Goal: Task Accomplishment & Management: Manage account settings

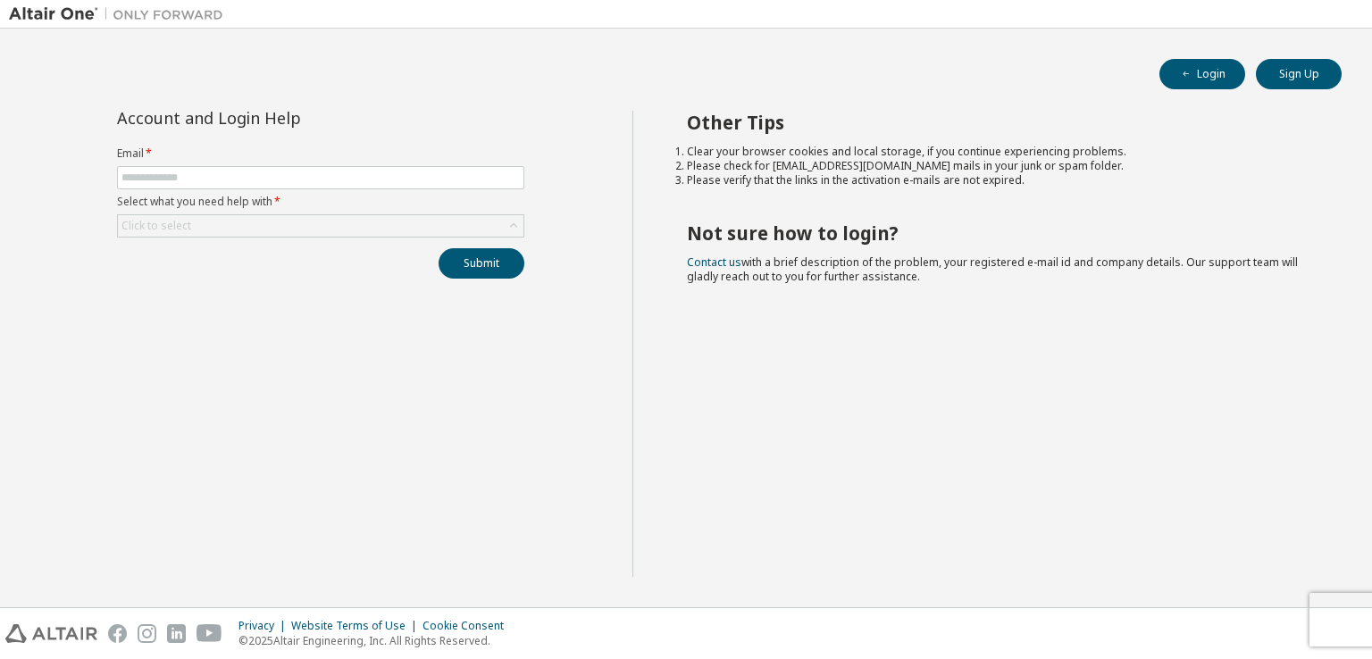
click at [276, 194] on span "*" at bounding box center [276, 201] width 8 height 15
click at [289, 180] on input "text" at bounding box center [320, 178] width 398 height 14
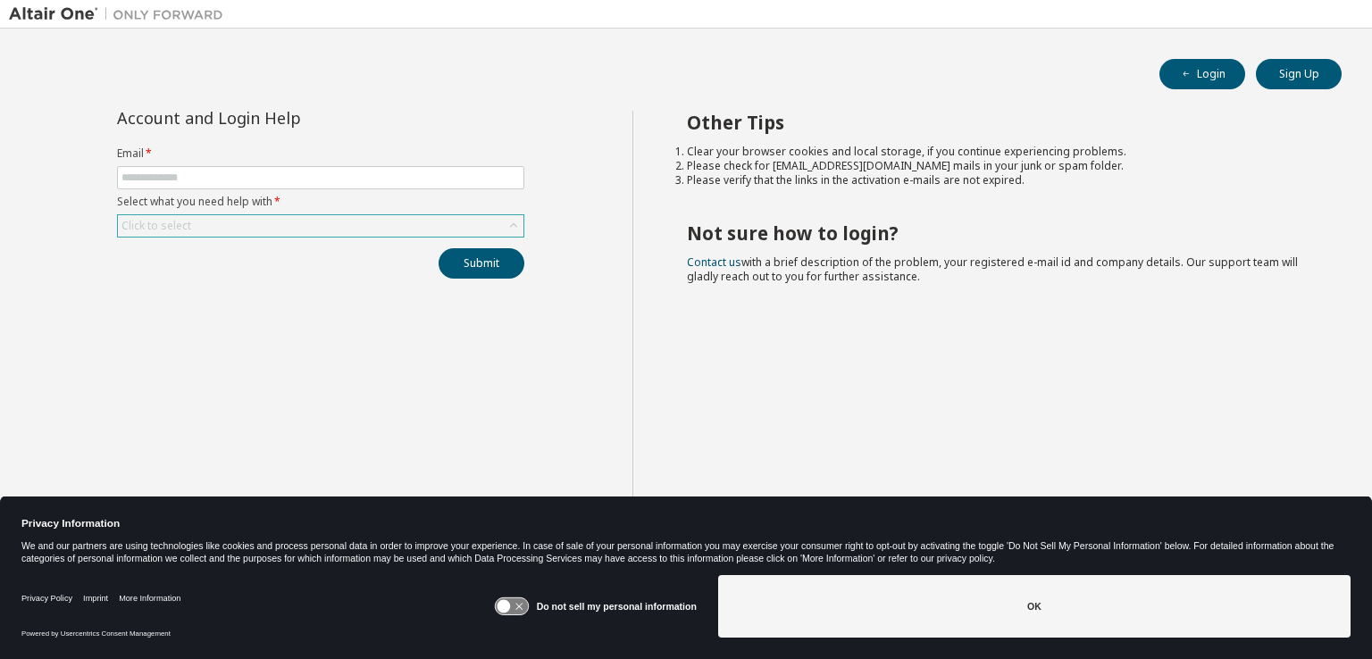
click at [336, 226] on div "Click to select" at bounding box center [321, 225] width 406 height 21
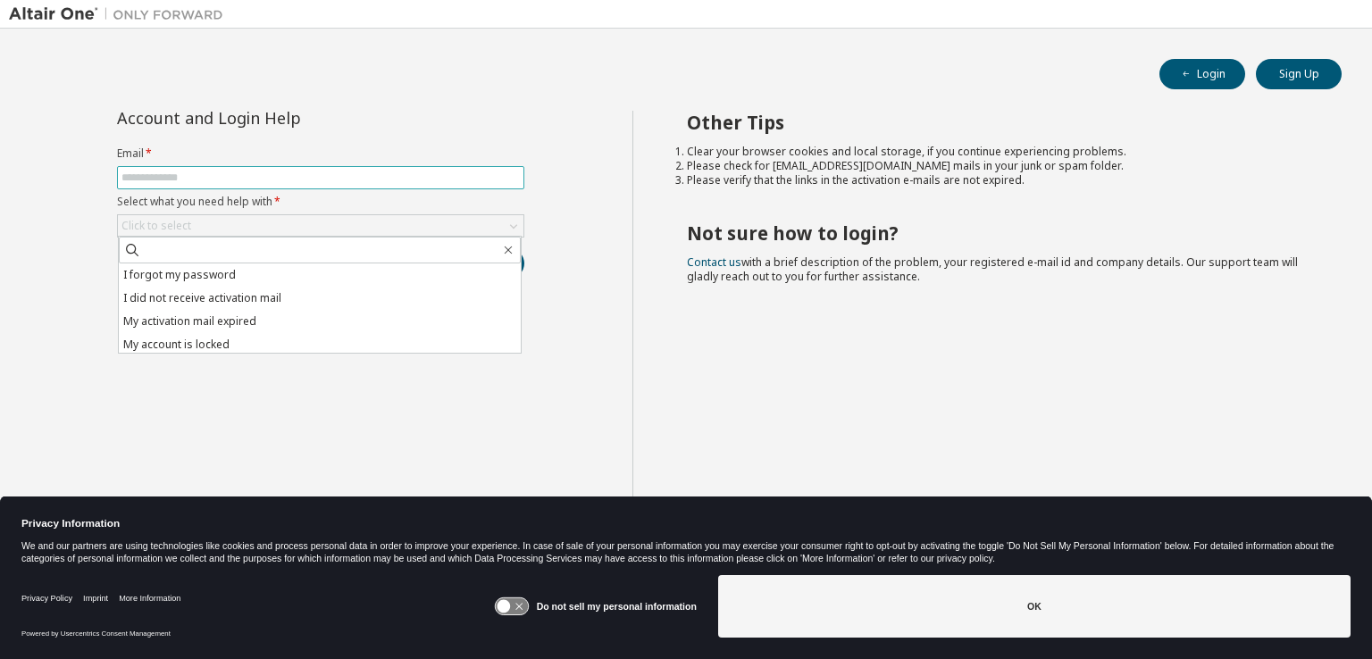
click at [325, 174] on input "text" at bounding box center [320, 178] width 398 height 14
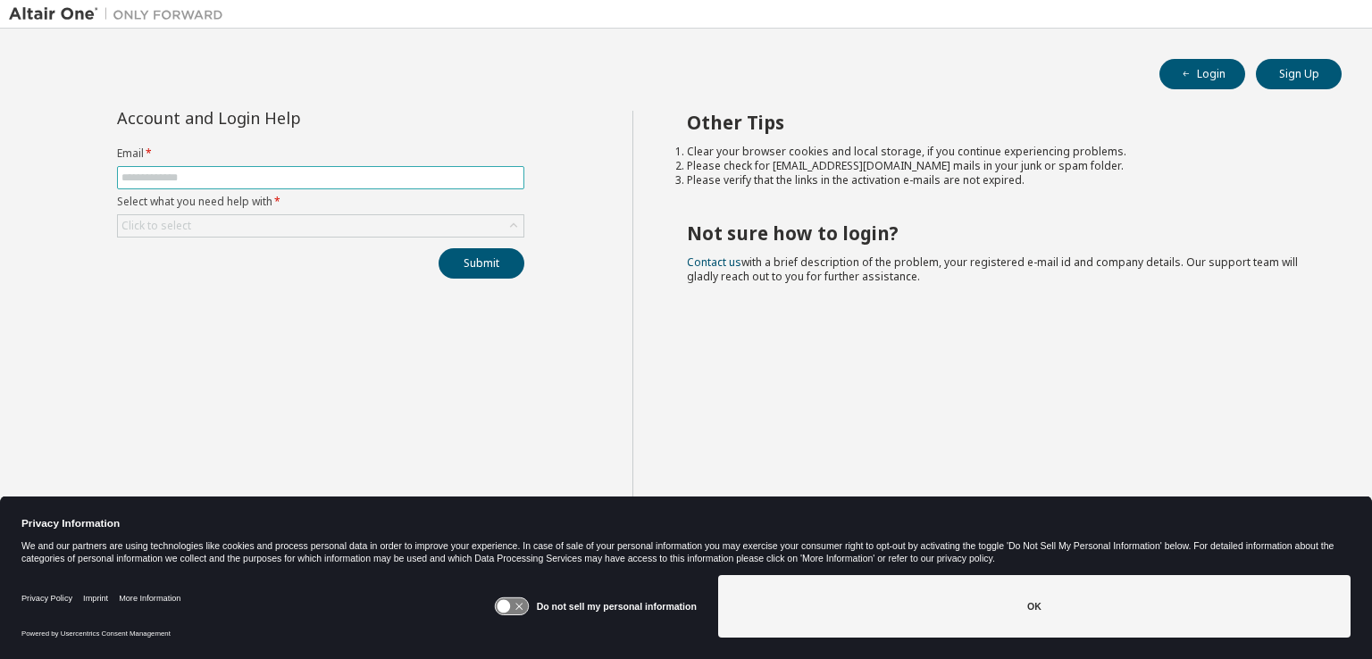
type input "**********"
click at [282, 215] on div "Click to select" at bounding box center [321, 225] width 406 height 21
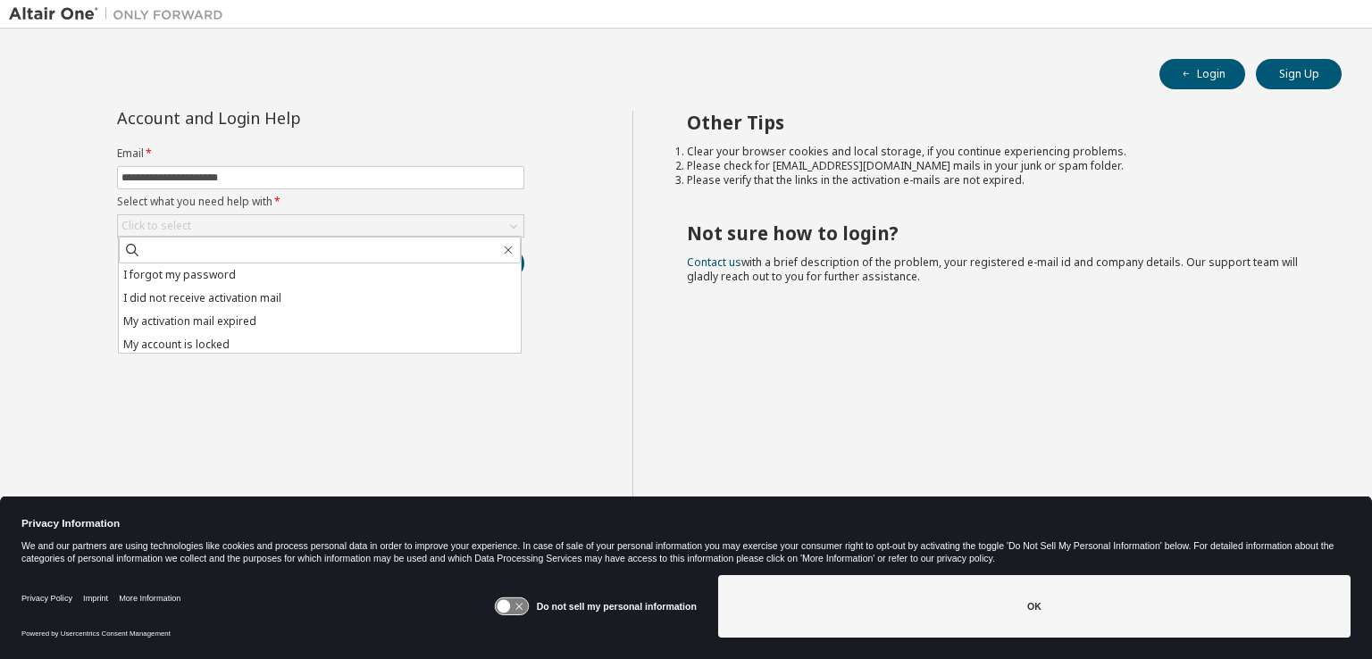
click at [258, 280] on li "I forgot my password" at bounding box center [320, 275] width 402 height 23
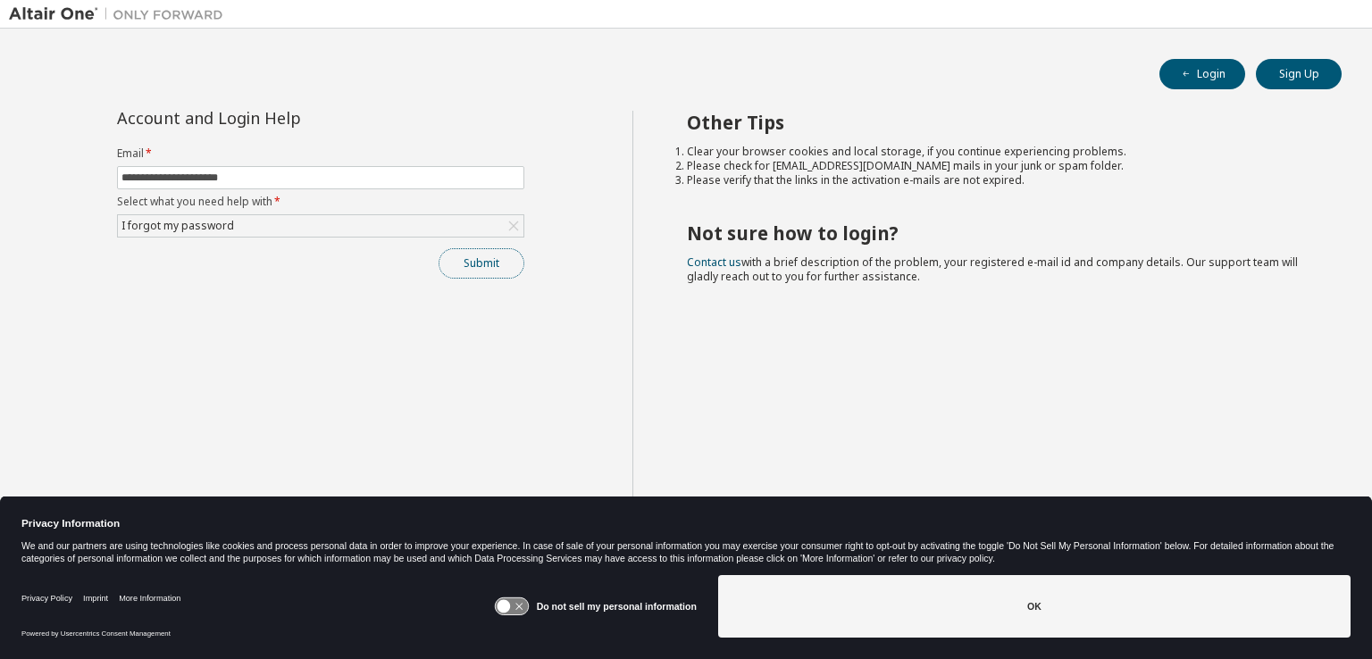
click at [493, 269] on button "Submit" at bounding box center [482, 263] width 86 height 30
drag, startPoint x: 925, startPoint y: 572, endPoint x: 954, endPoint y: 519, distance: 60.0
click at [928, 573] on div "Do not sell my personal information OK" at bounding box center [922, 608] width 857 height 80
click at [469, 262] on button "Submit" at bounding box center [482, 263] width 86 height 30
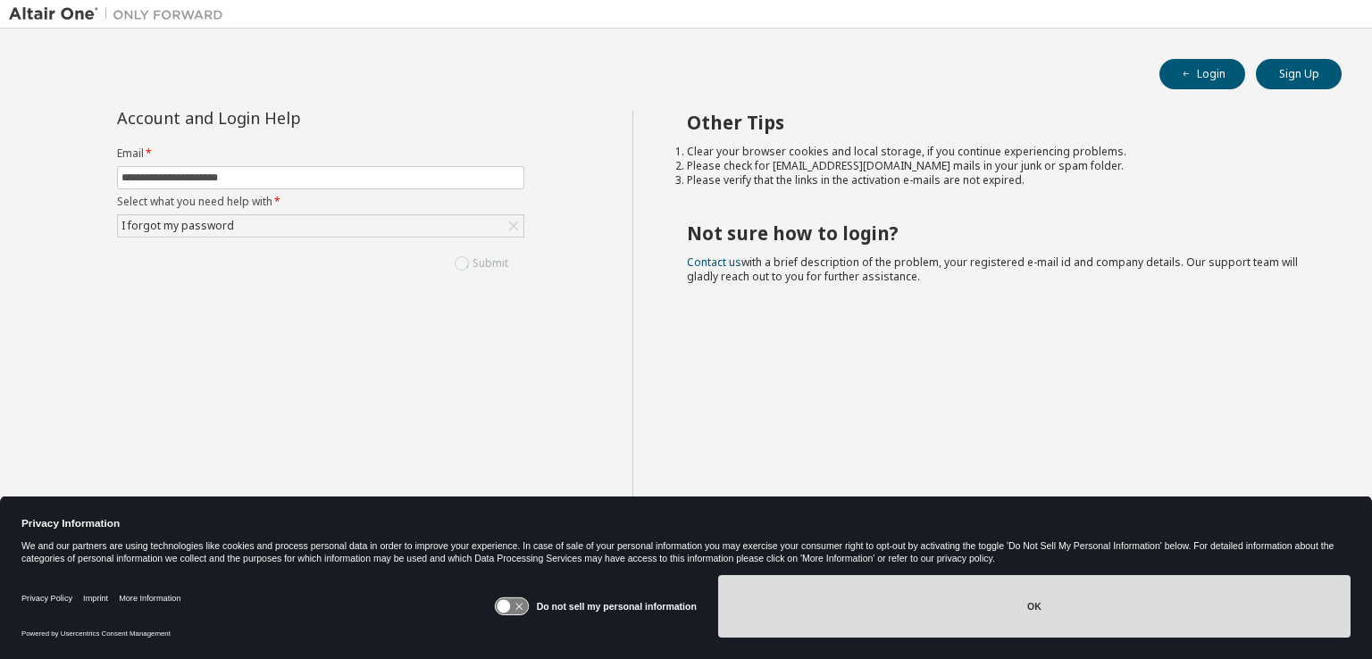
click at [858, 594] on button "OK" at bounding box center [1034, 606] width 632 height 63
